Goal: Find specific page/section: Find specific page/section

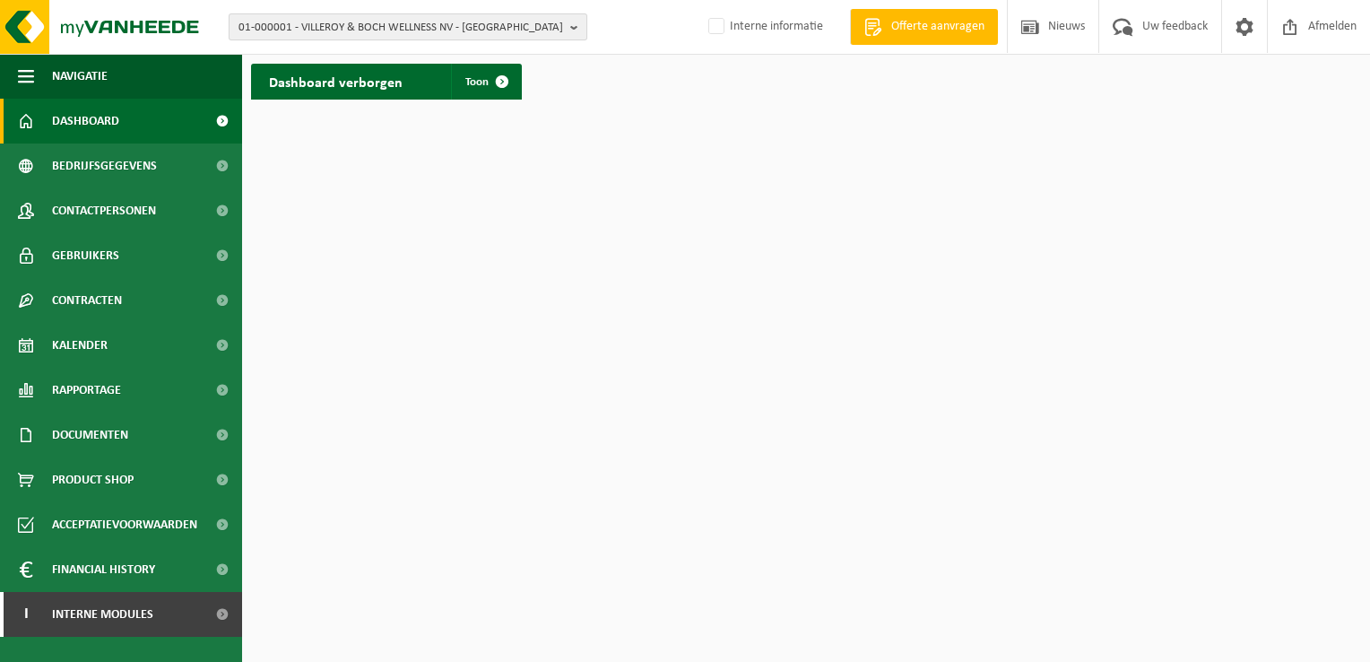
click at [318, 18] on span "01-000001 - VILLEROY & BOCH WELLNESS NV - ROESELARE" at bounding box center [400, 27] width 325 height 27
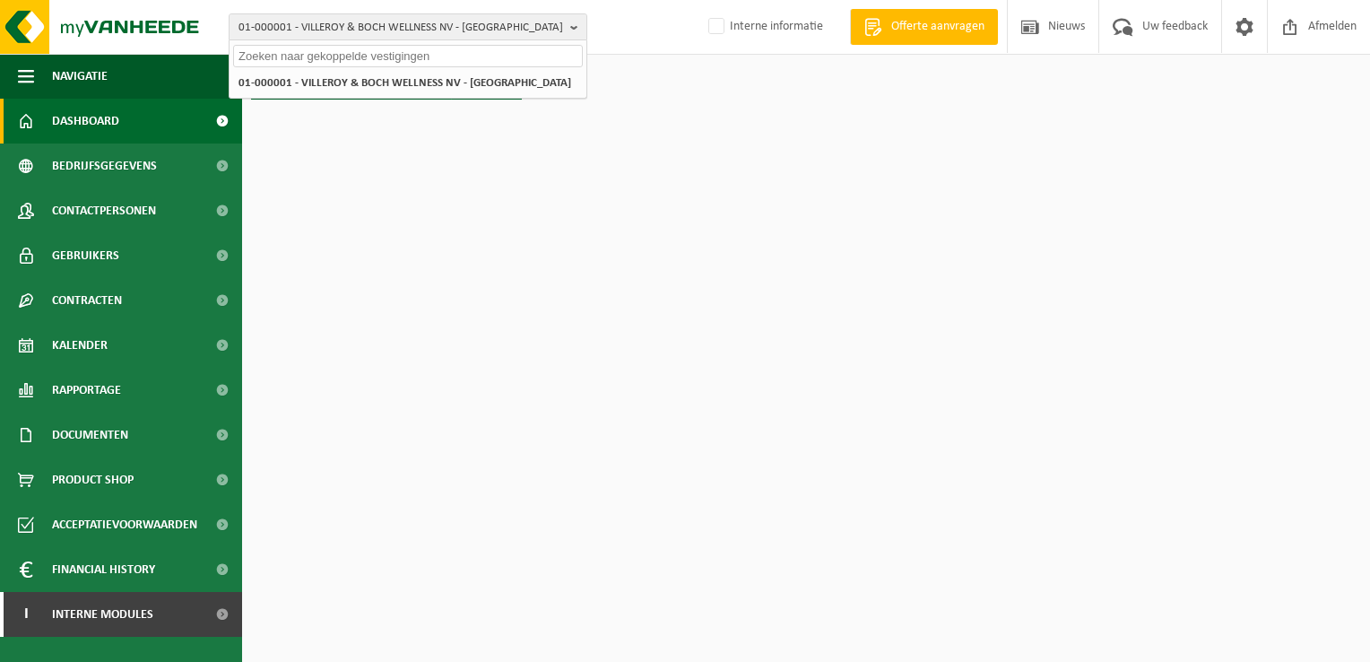
click at [384, 59] on input "text" at bounding box center [408, 56] width 350 height 22
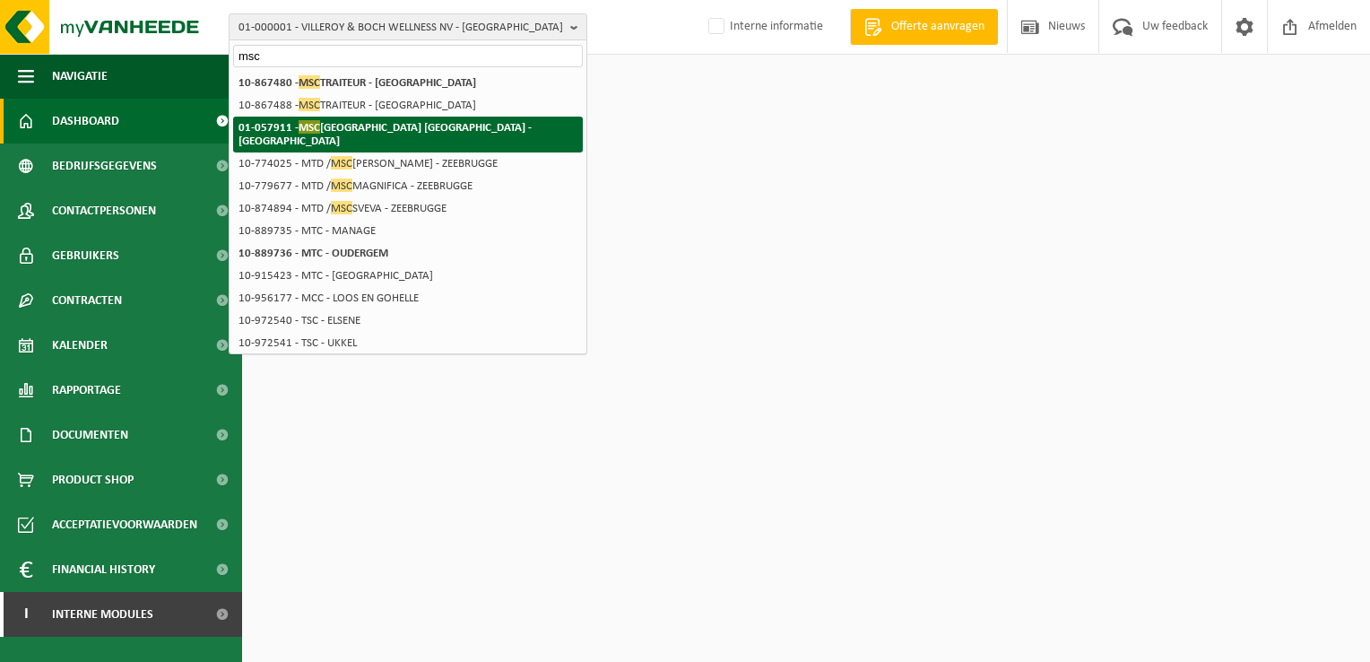
type input "msc"
click at [413, 128] on strong "01-057911 - MSC BELGIUM NV - ANTWERPEN" at bounding box center [384, 133] width 293 height 27
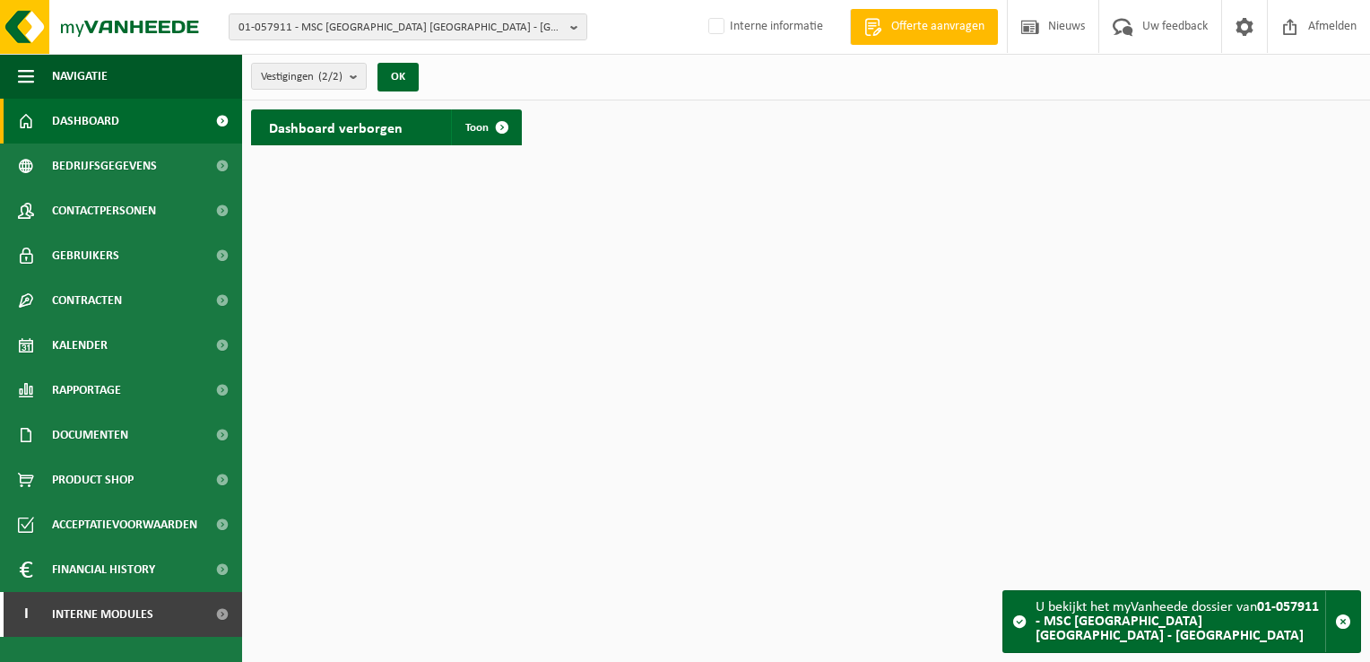
click at [372, 70] on div "Vestigingen (2/2) Alles selecteren Alles deselecteren Actieve selecteren MSC BE…" at bounding box center [340, 76] width 196 height 39
click at [363, 76] on b "submit" at bounding box center [358, 76] width 16 height 25
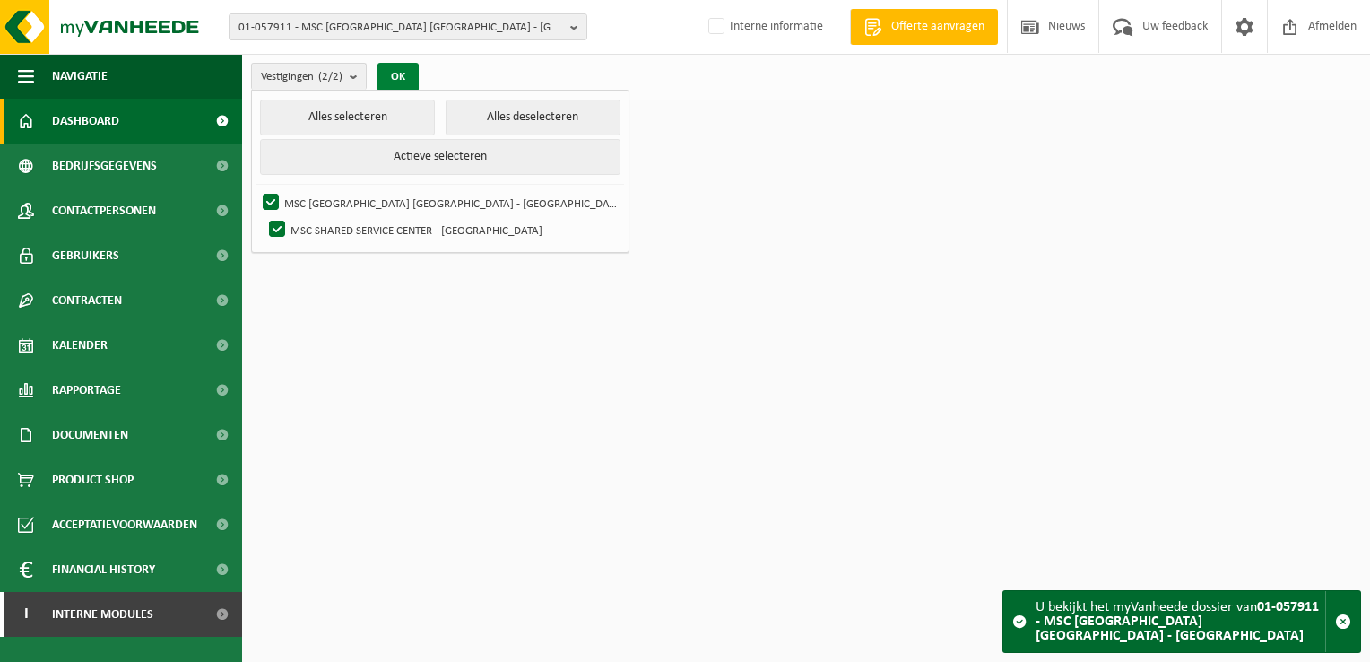
click at [399, 66] on button "OK" at bounding box center [397, 77] width 41 height 29
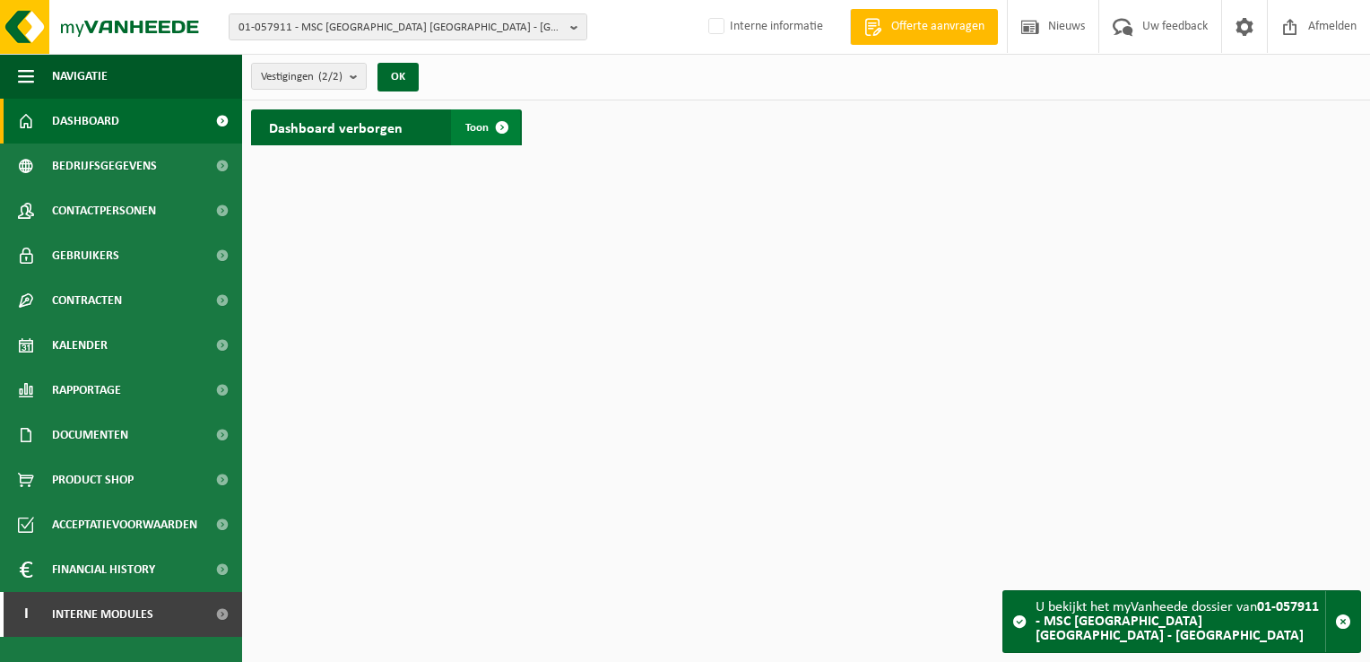
click at [495, 118] on span at bounding box center [502, 127] width 36 height 36
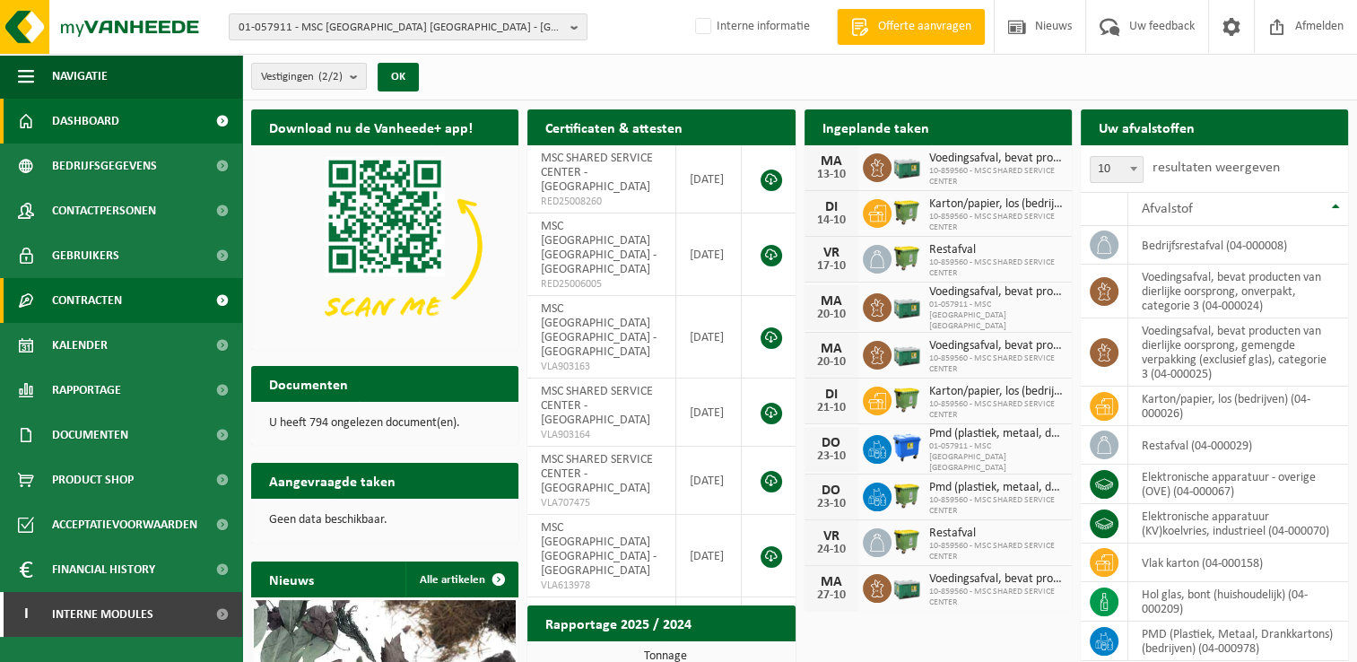
click at [129, 303] on link "Contracten" at bounding box center [121, 300] width 242 height 45
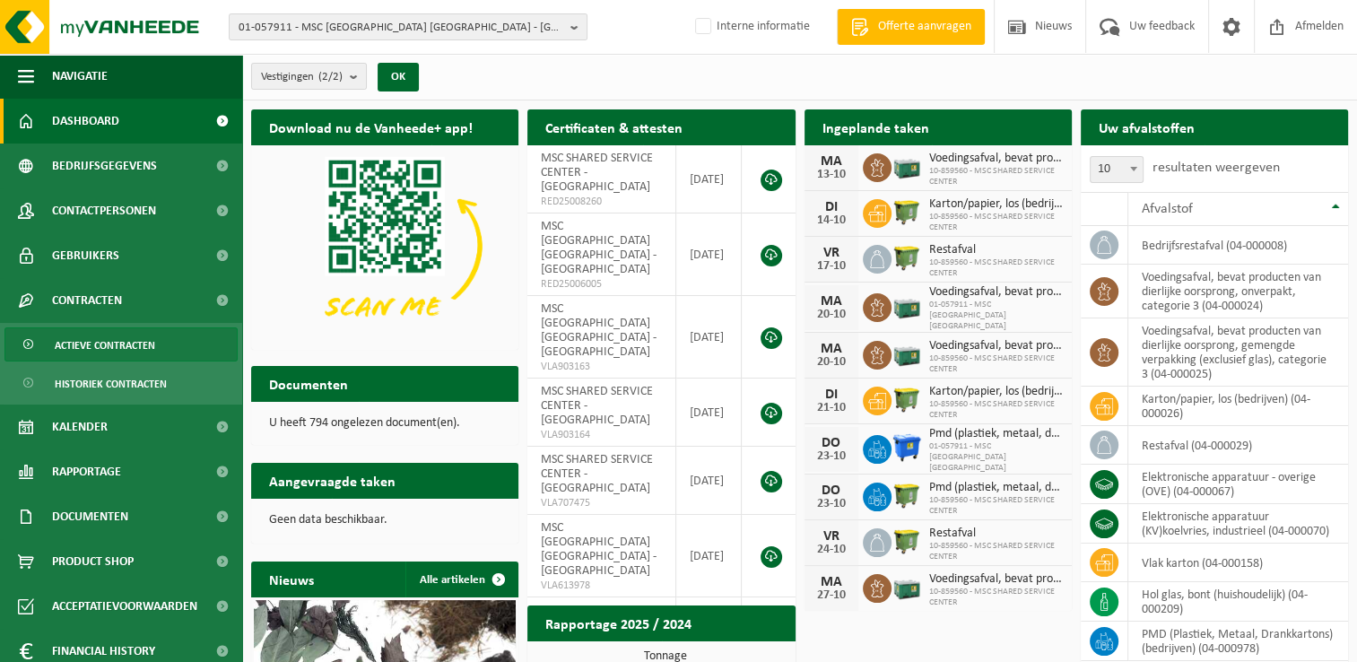
click at [126, 340] on span "Actieve contracten" at bounding box center [105, 345] width 100 height 34
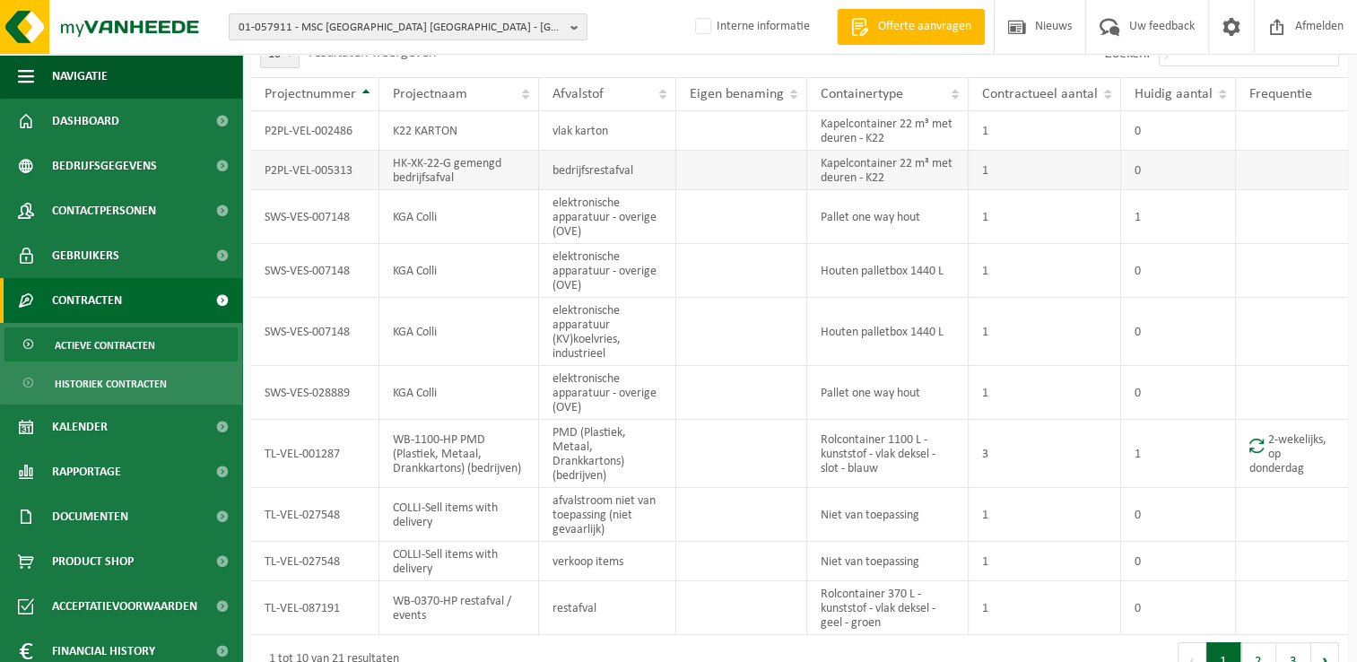
scroll to position [143, 0]
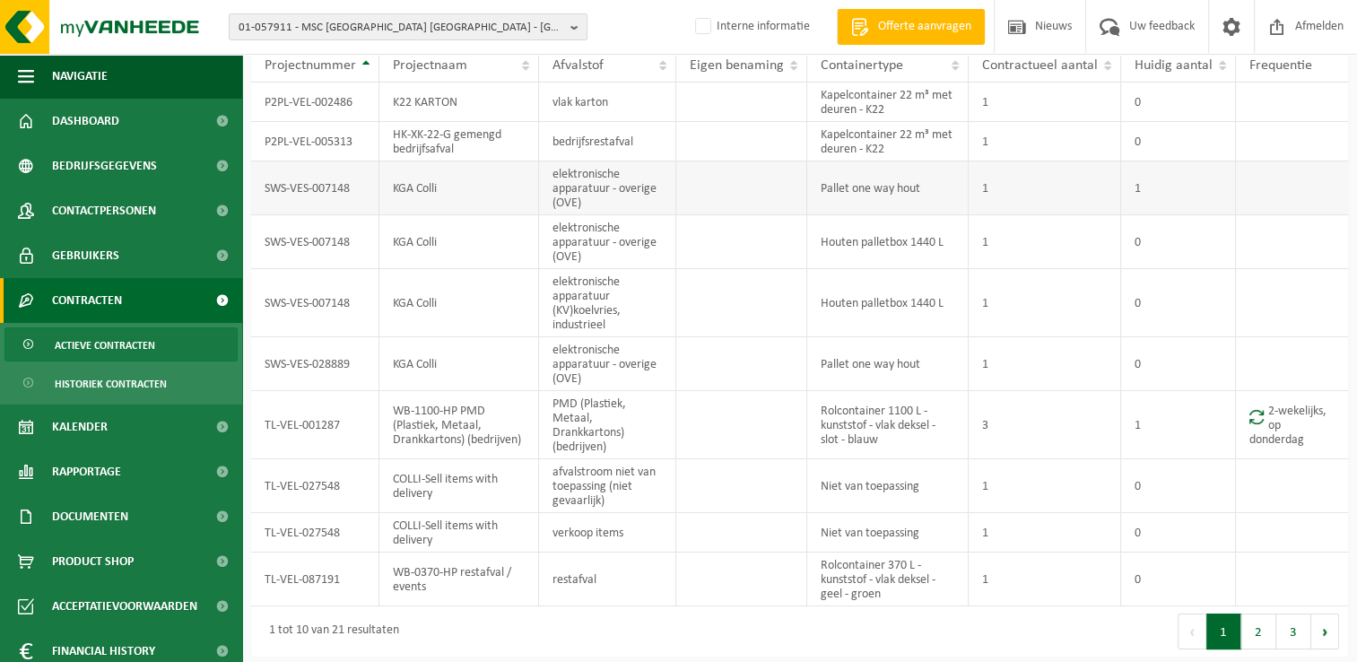
click at [1168, 196] on td "1" at bounding box center [1178, 188] width 115 height 54
click at [143, 218] on span "Contactpersonen" at bounding box center [104, 210] width 104 height 45
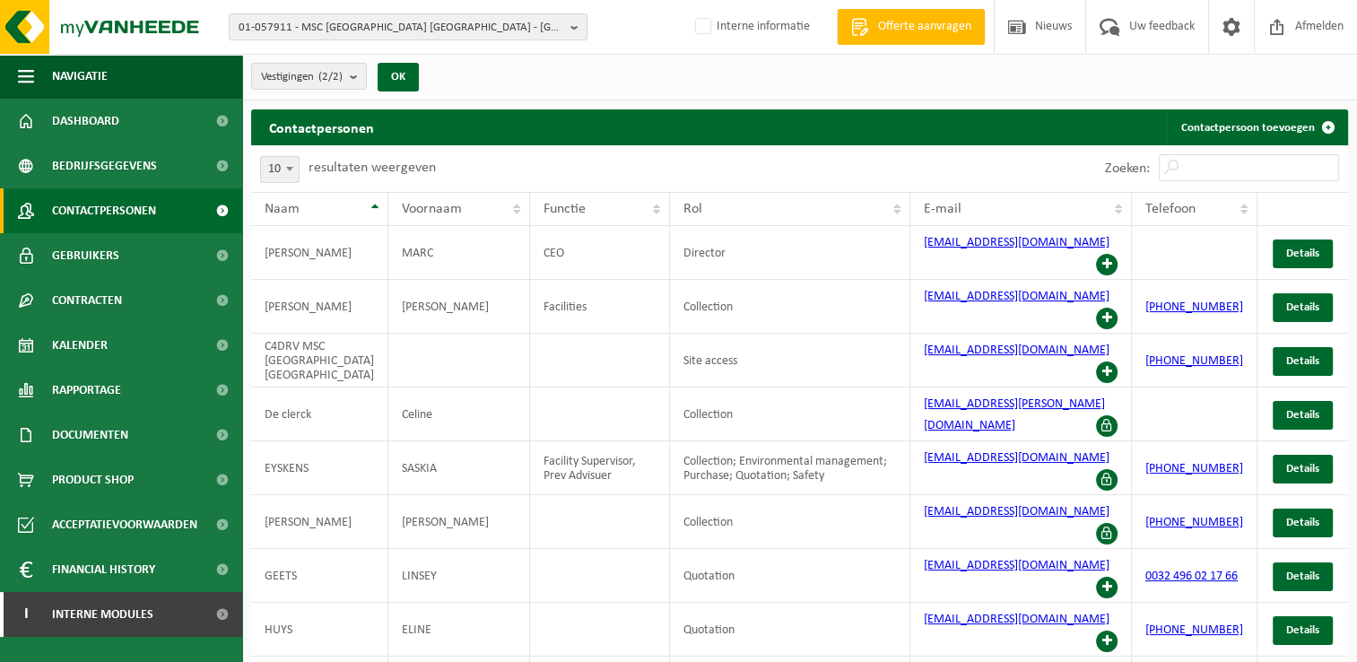
click at [359, 35] on span "01-057911 - MSC [GEOGRAPHIC_DATA] [GEOGRAPHIC_DATA] - [GEOGRAPHIC_DATA]" at bounding box center [400, 27] width 325 height 27
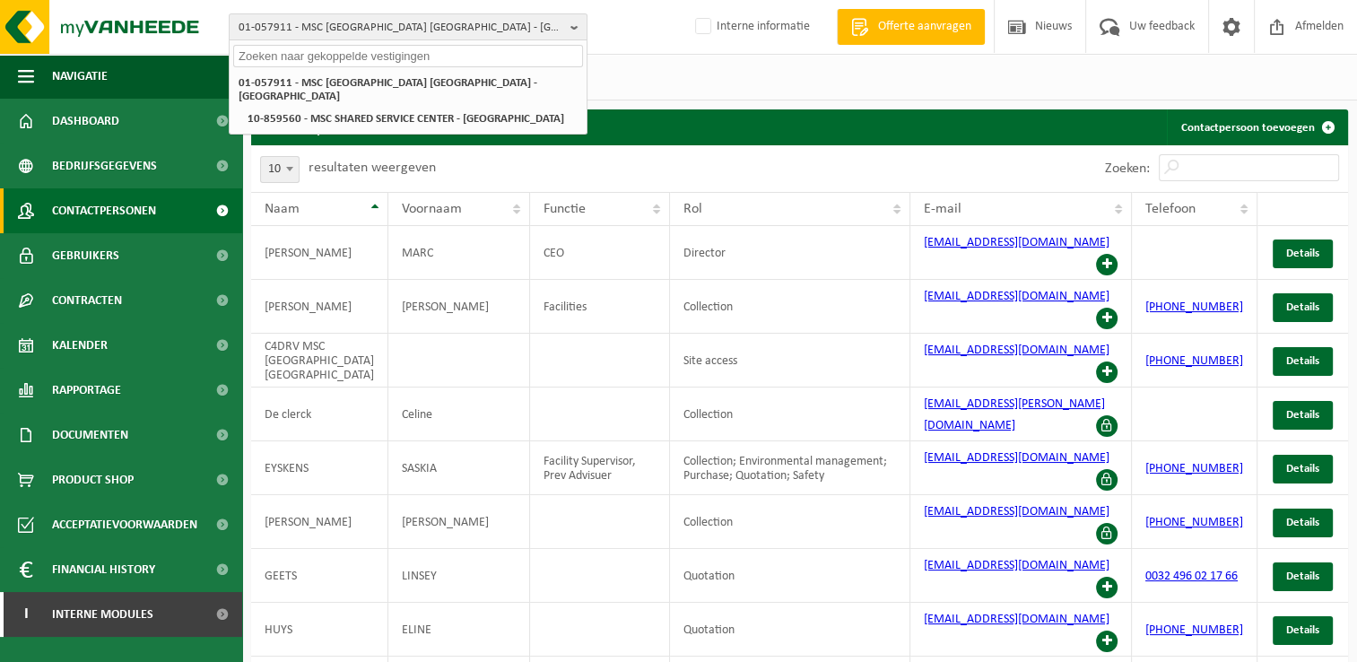
click at [349, 60] on input "text" at bounding box center [408, 56] width 350 height 22
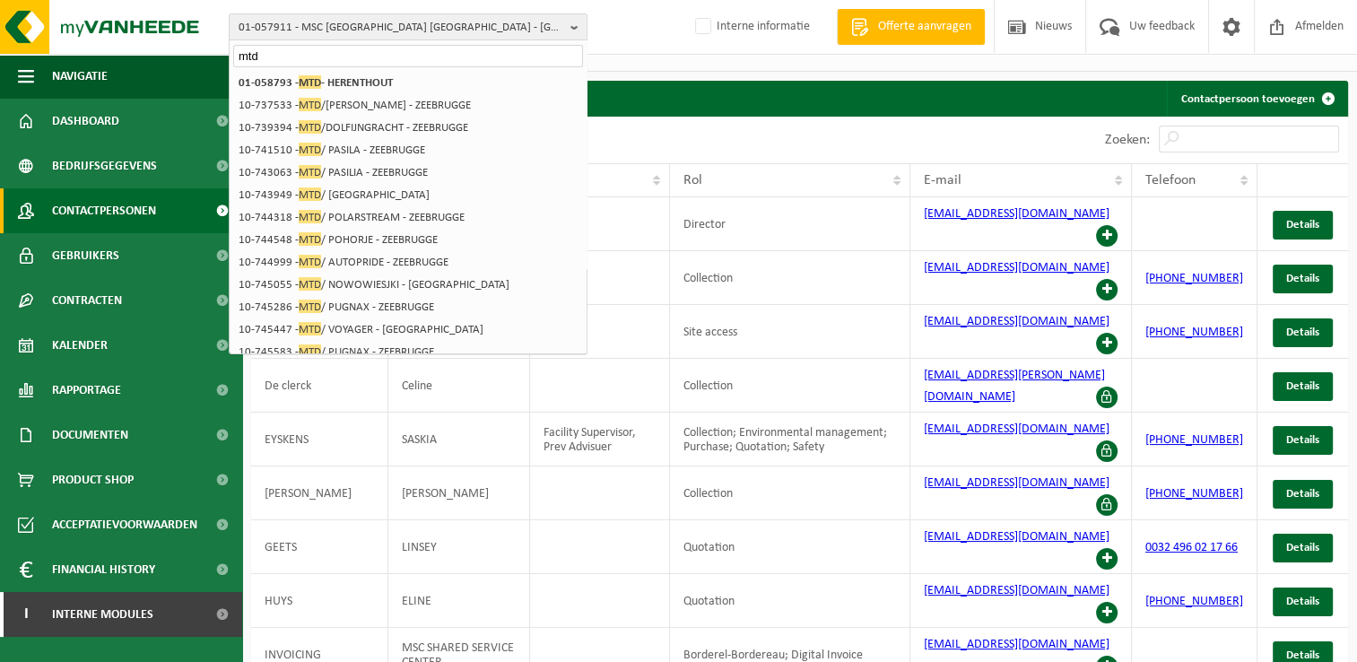
type input "mtd"
